Goal: Transaction & Acquisition: Download file/media

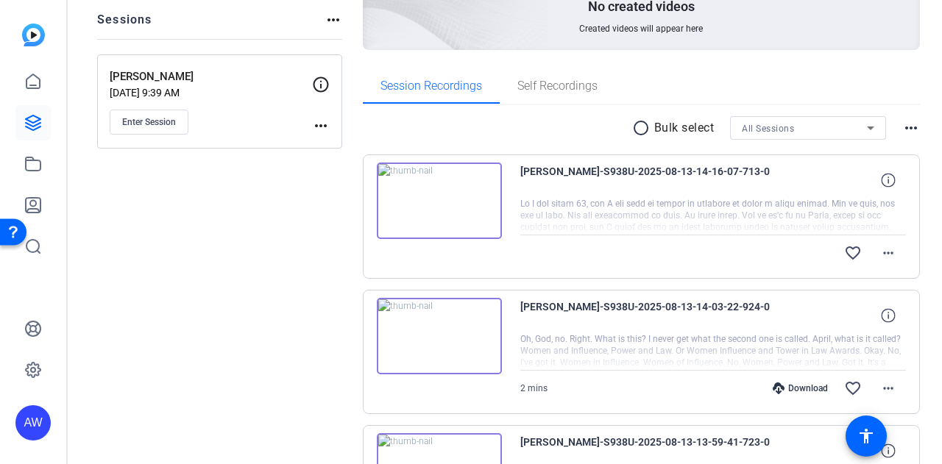
scroll to position [211, 0]
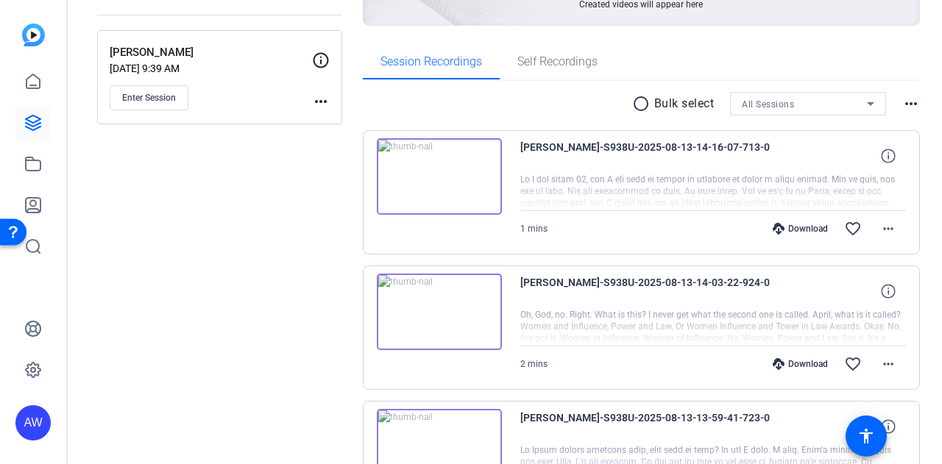
scroll to position [195, 0]
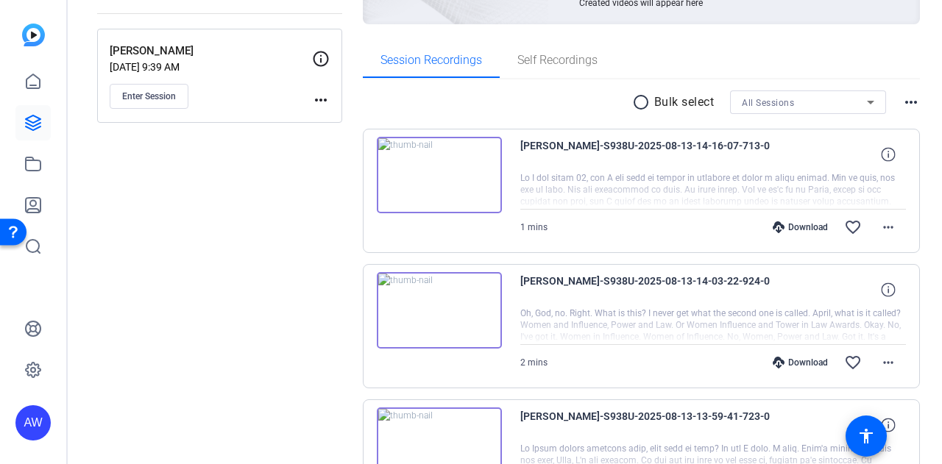
click at [805, 224] on div "Download" at bounding box center [800, 227] width 70 height 12
click at [792, 363] on div "Download" at bounding box center [800, 363] width 70 height 12
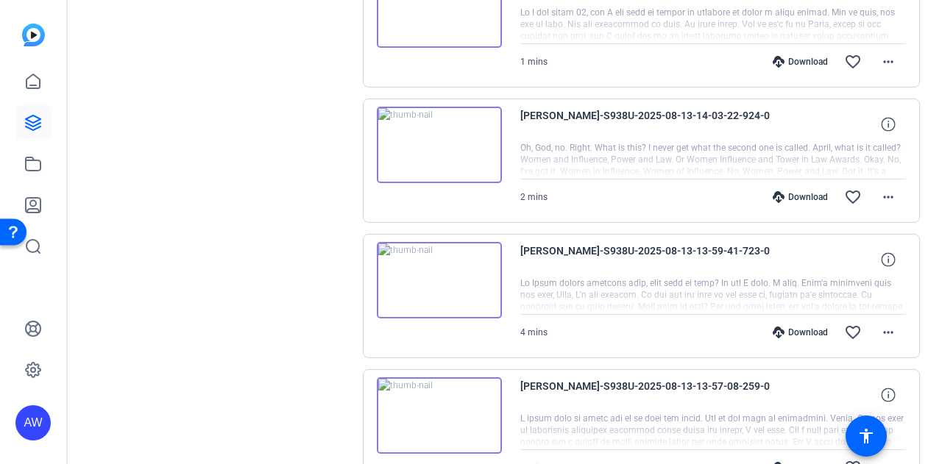
scroll to position [361, 0]
click at [793, 331] on div "Download" at bounding box center [800, 332] width 70 height 12
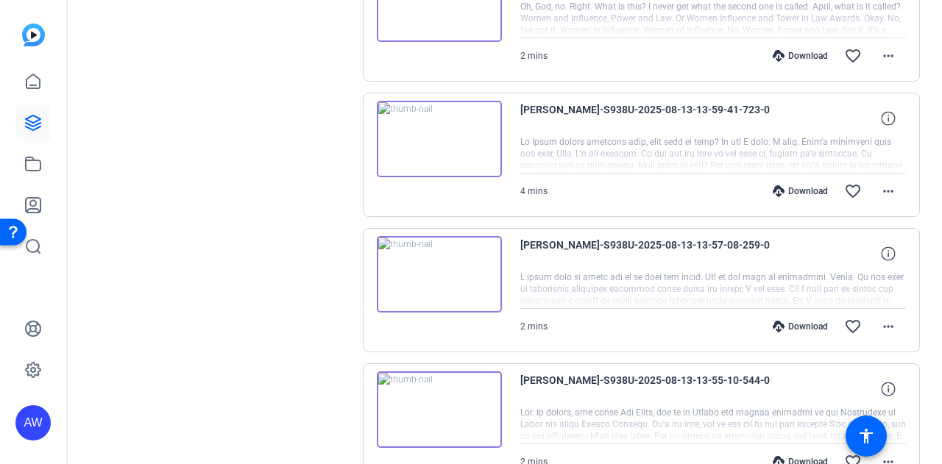
scroll to position [502, 0]
click at [795, 320] on div "Download" at bounding box center [800, 326] width 70 height 12
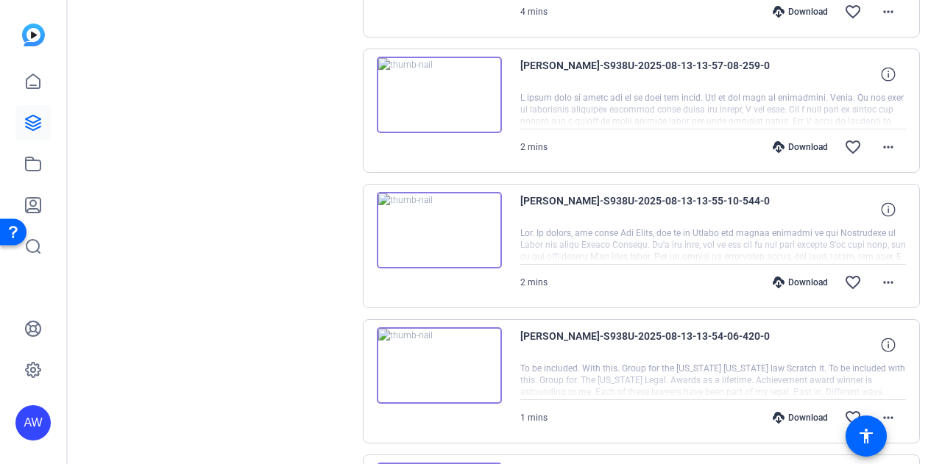
scroll to position [682, 0]
click at [790, 280] on div "Download" at bounding box center [800, 282] width 70 height 12
click at [792, 413] on div "Download" at bounding box center [800, 417] width 70 height 12
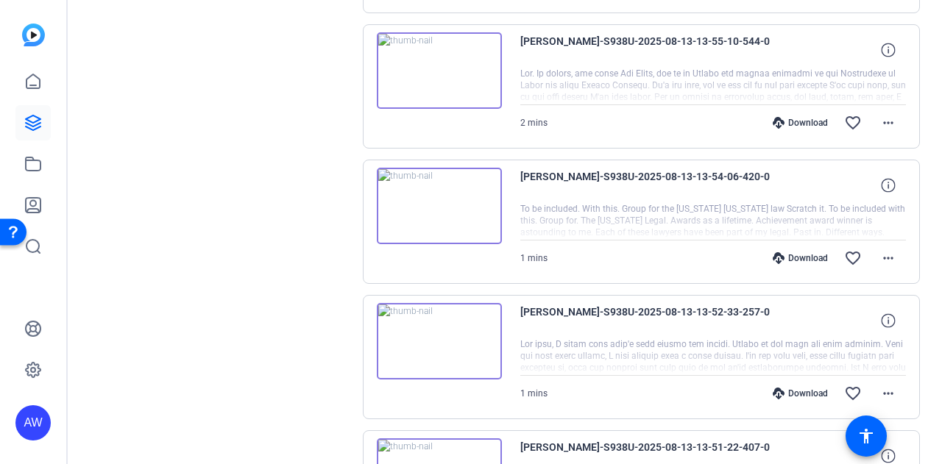
scroll to position [864, 0]
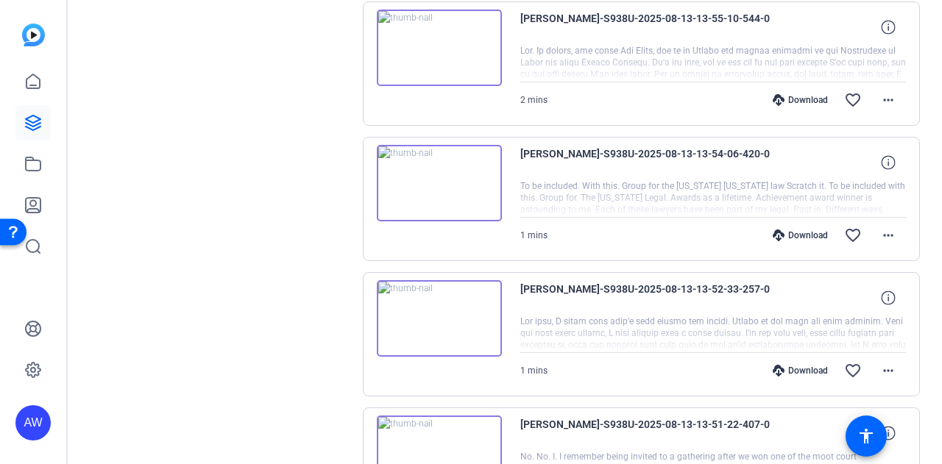
click at [794, 365] on div "Download" at bounding box center [800, 371] width 70 height 12
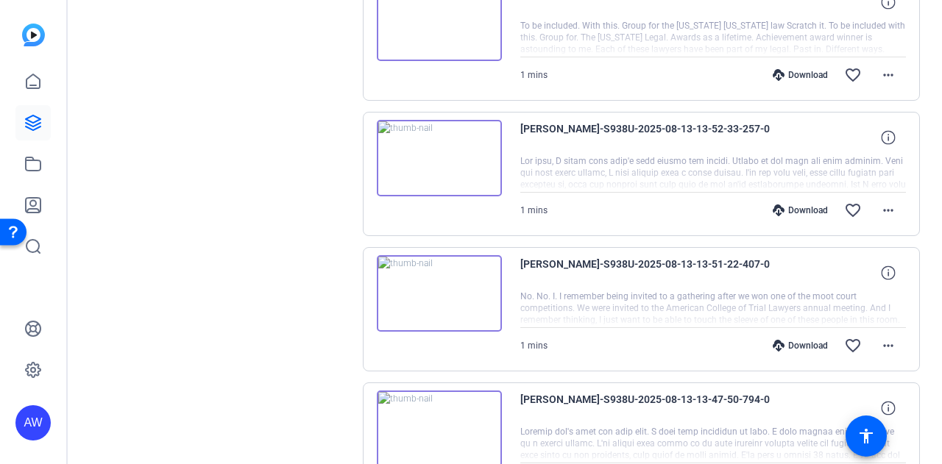
scroll to position [1027, 0]
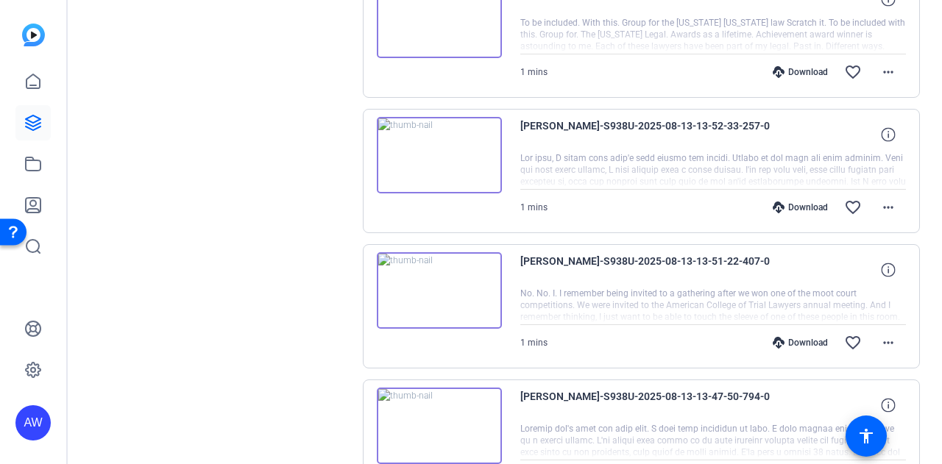
click at [793, 342] on div "Download" at bounding box center [800, 343] width 70 height 12
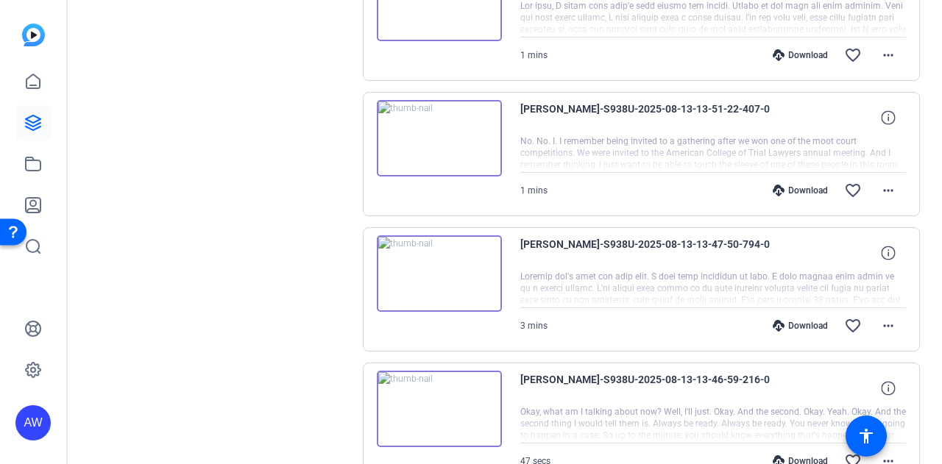
scroll to position [1180, 0]
click at [795, 319] on div "Download" at bounding box center [800, 325] width 70 height 12
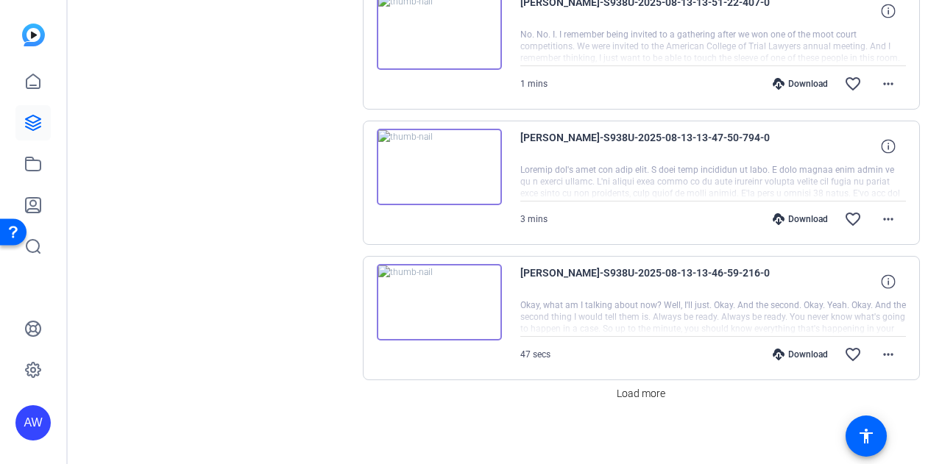
click at [792, 349] on div "Download" at bounding box center [800, 355] width 70 height 12
click at [637, 386] on span "Load more" at bounding box center [640, 393] width 49 height 15
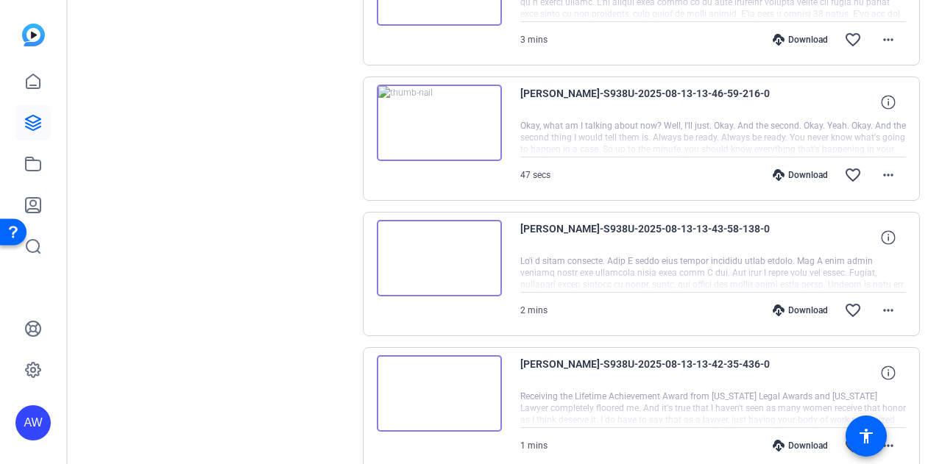
scroll to position [1468, 0]
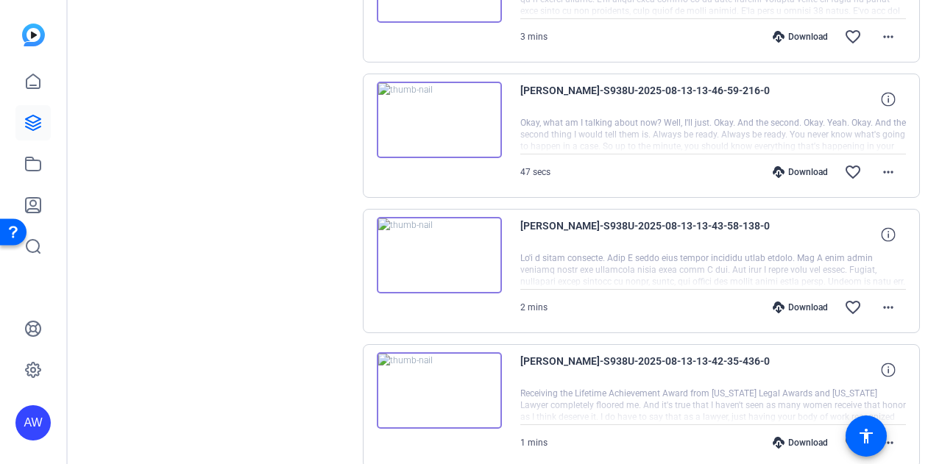
click at [809, 302] on div "Download" at bounding box center [800, 308] width 70 height 12
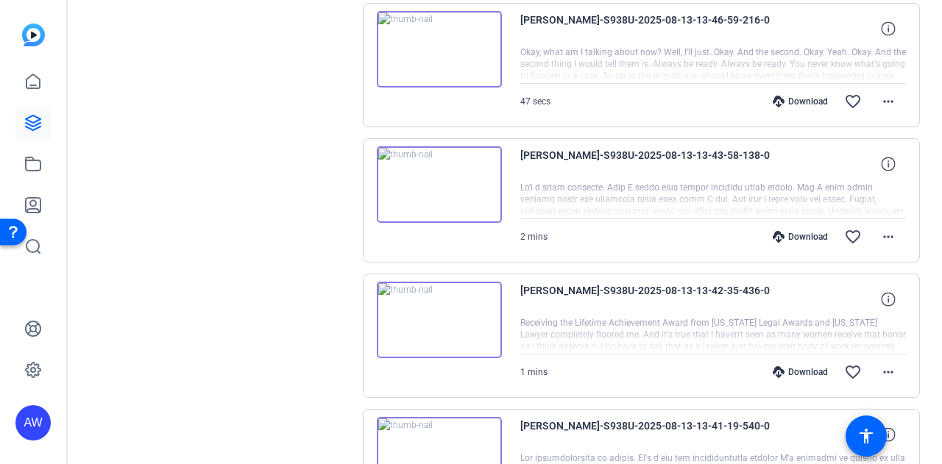
scroll to position [1542, 0]
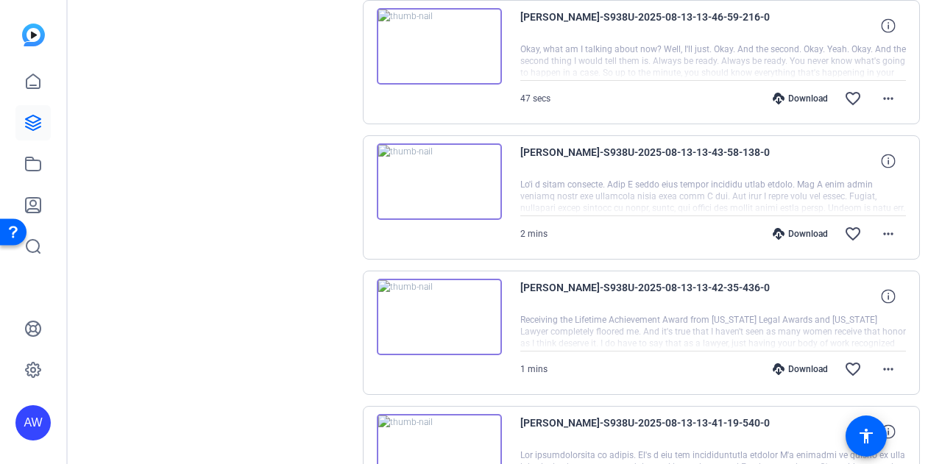
click at [792, 363] on div "Download" at bounding box center [800, 369] width 70 height 12
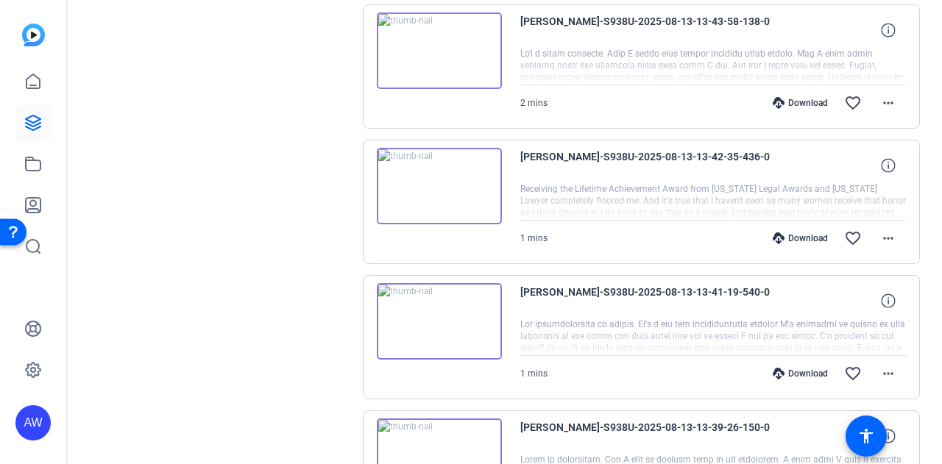
scroll to position [1673, 0]
click at [792, 368] on div "Download" at bounding box center [800, 374] width 70 height 12
click at [808, 232] on div "Download" at bounding box center [800, 238] width 70 height 12
click at [793, 368] on div "Download" at bounding box center [800, 374] width 70 height 12
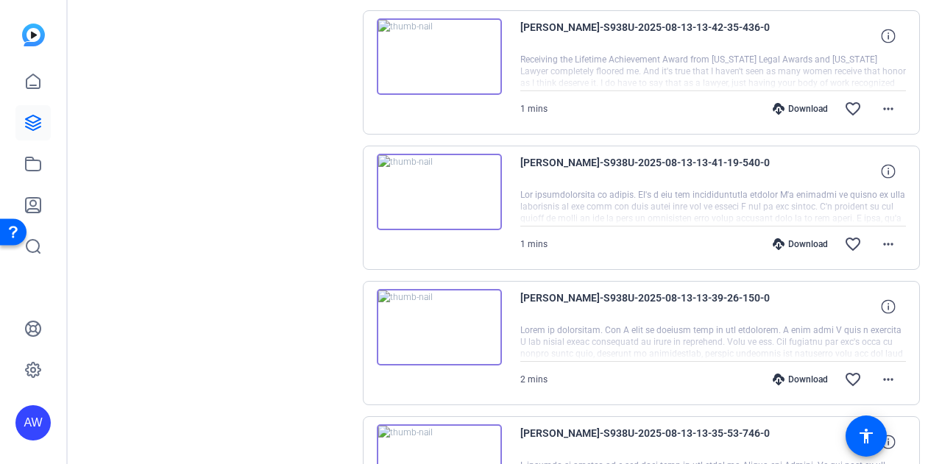
scroll to position [1802, 0]
click at [793, 362] on div "Download favorite_border more_horiz" at bounding box center [771, 379] width 270 height 35
click at [792, 374] on div "Download" at bounding box center [800, 380] width 70 height 12
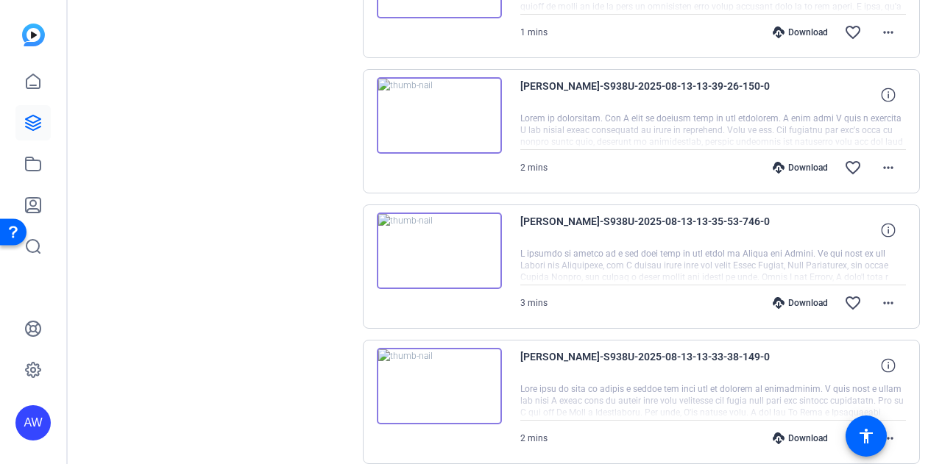
scroll to position [2016, 0]
click at [802, 296] on div "Download" at bounding box center [800, 302] width 70 height 12
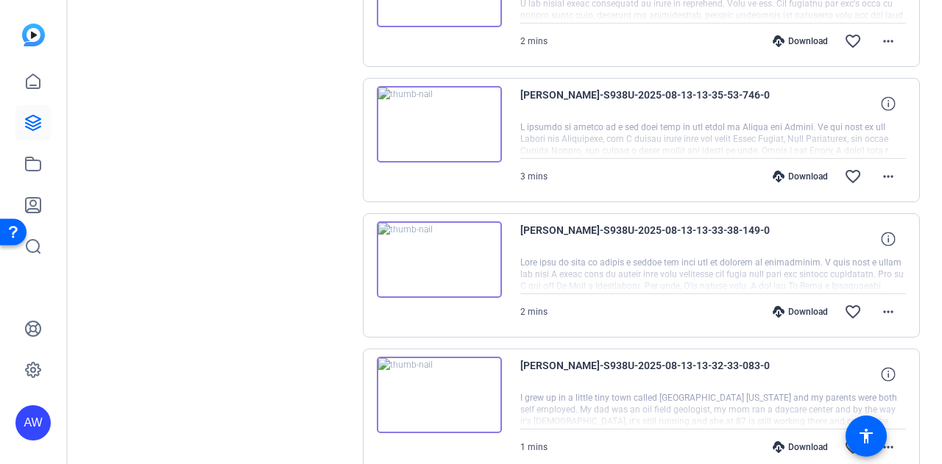
scroll to position [2141, 0]
click at [789, 306] on div "Download" at bounding box center [800, 312] width 70 height 12
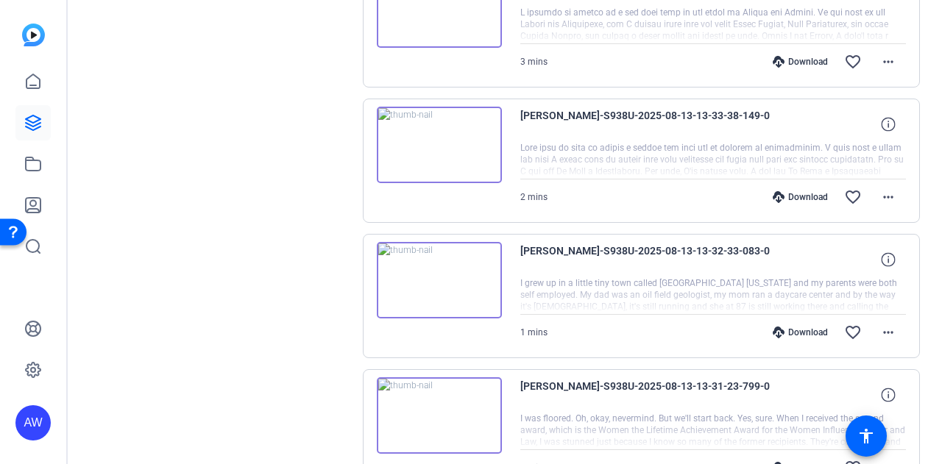
scroll to position [2304, 0]
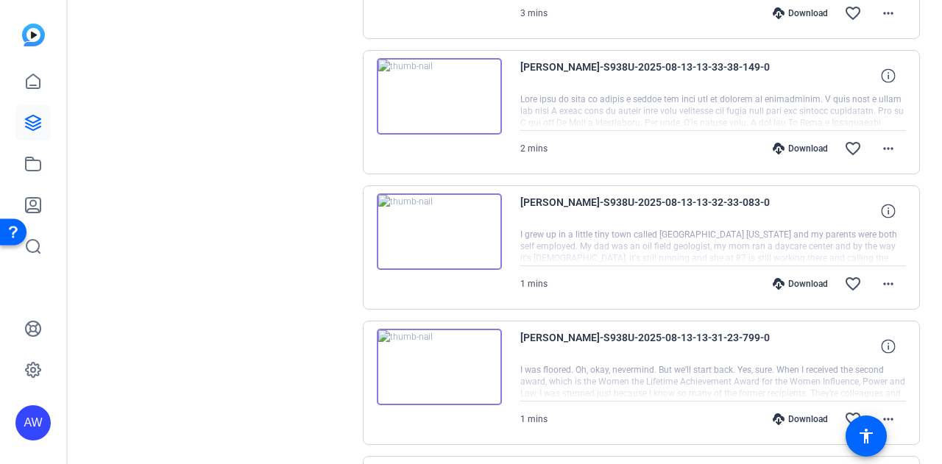
click at [809, 278] on div "Download" at bounding box center [800, 284] width 70 height 12
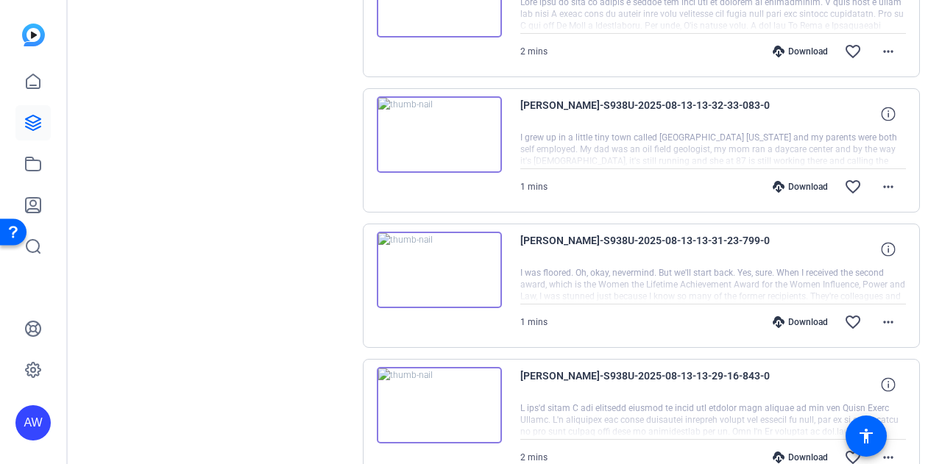
scroll to position [2414, 0]
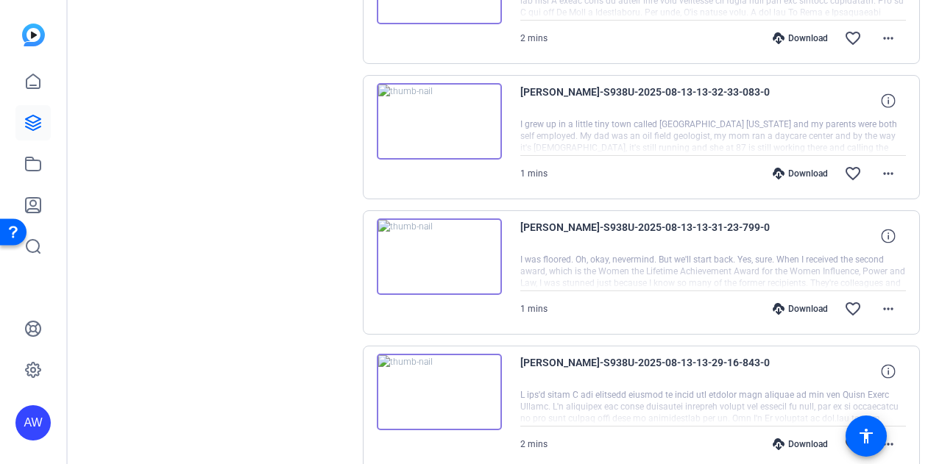
click at [796, 303] on div "Download" at bounding box center [800, 309] width 70 height 12
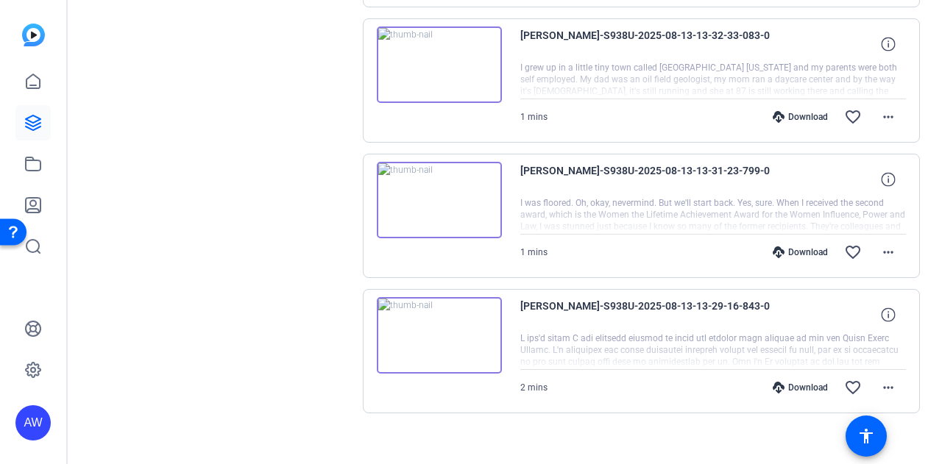
click at [794, 382] on div "Download" at bounding box center [800, 388] width 70 height 12
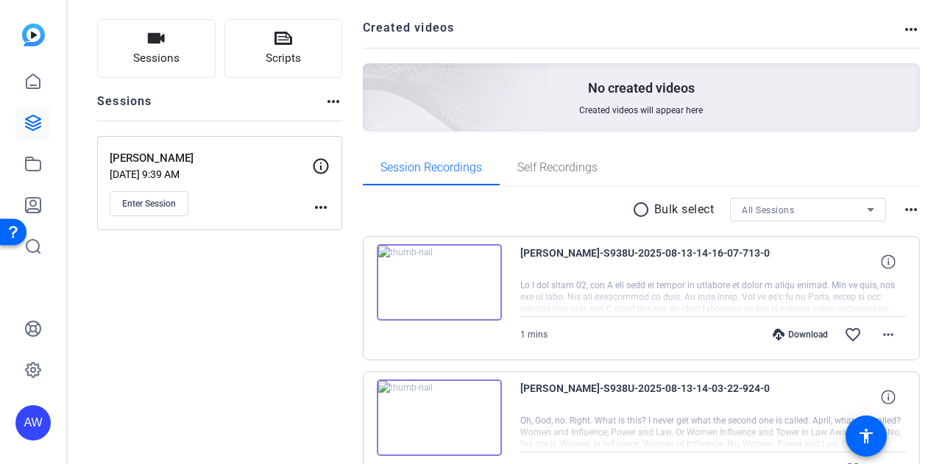
scroll to position [87, 0]
